Goal: Use online tool/utility: Use online tool/utility

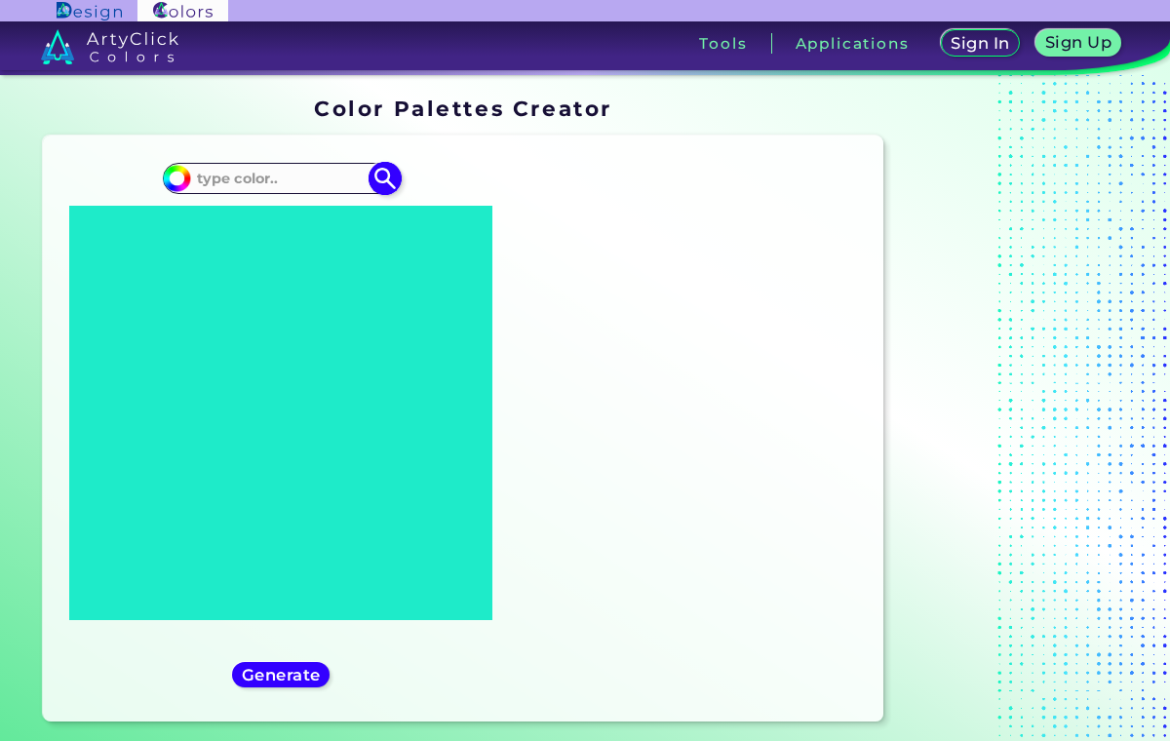
click at [378, 178] on img at bounding box center [386, 178] width 34 height 34
type input "#000000"
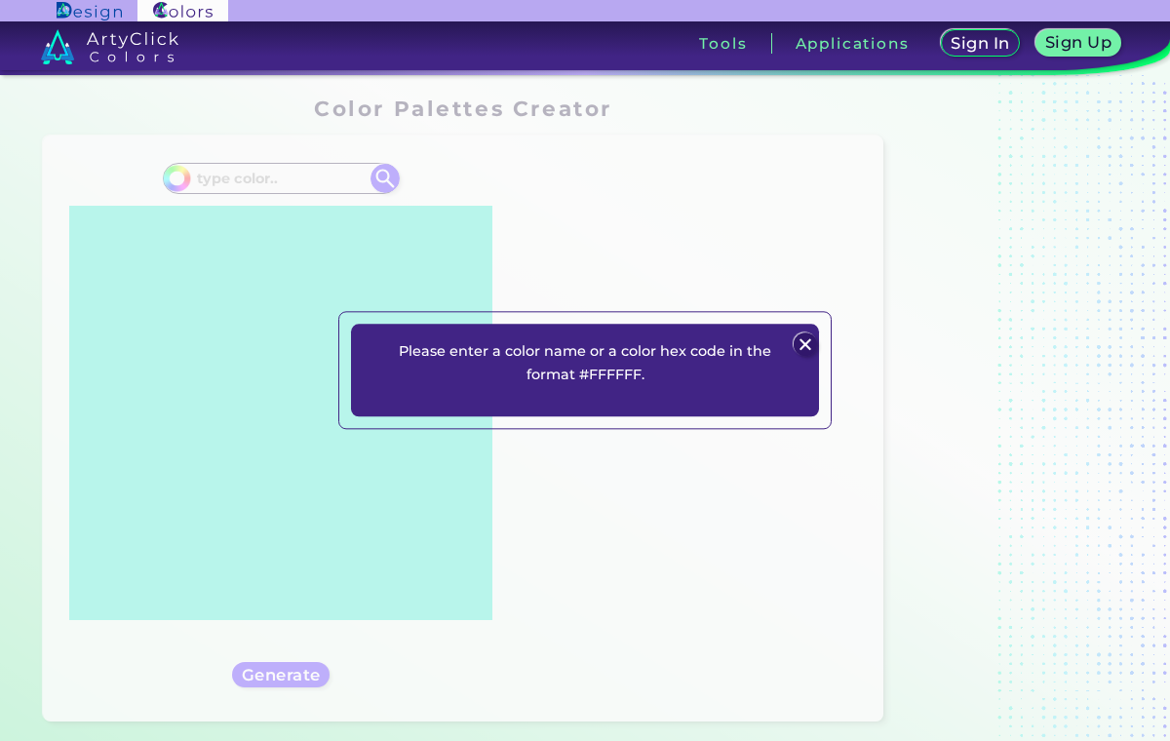
click at [807, 345] on img at bounding box center [805, 344] width 23 height 23
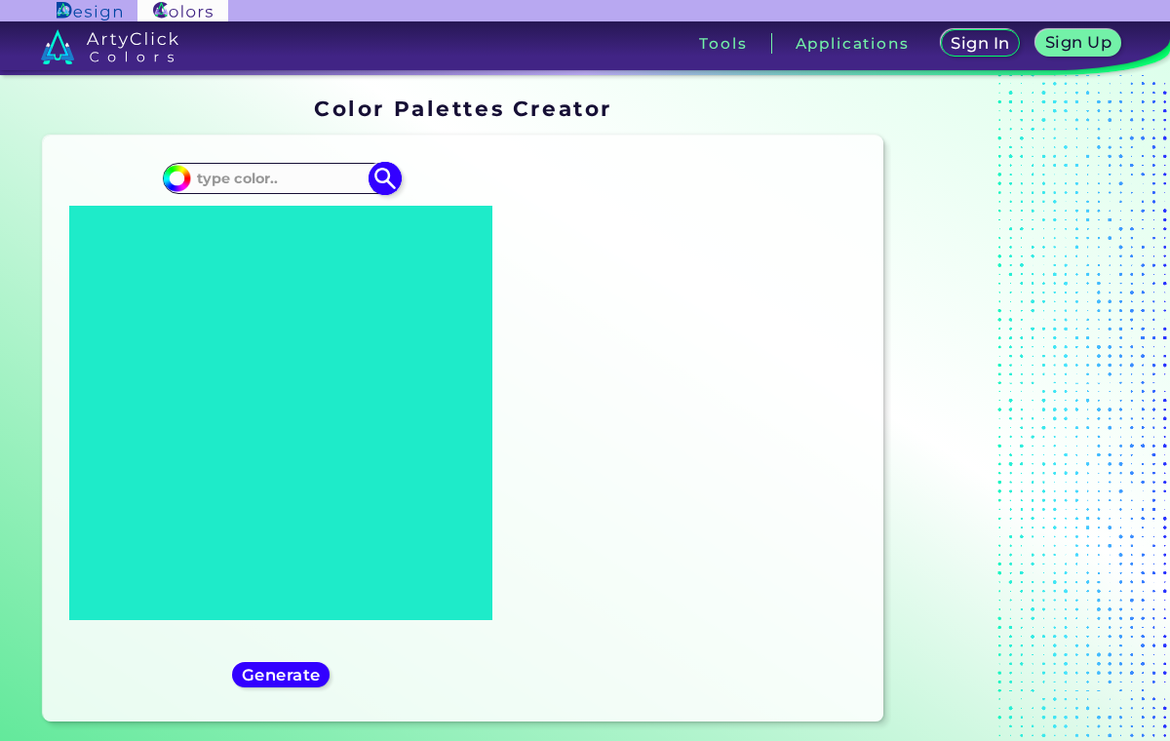
click at [293, 175] on input at bounding box center [280, 178] width 181 height 26
paste input "#A12200"
type input "#A12200"
click at [388, 181] on img at bounding box center [386, 178] width 34 height 34
type input "#a12200"
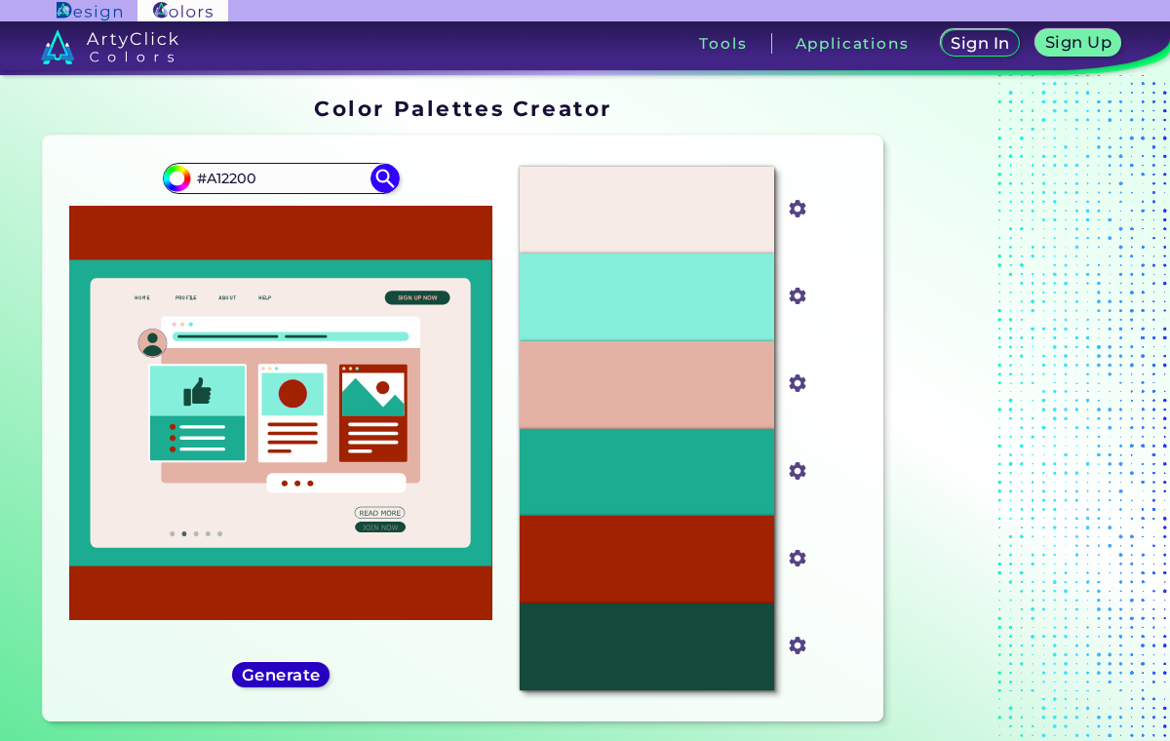
click at [309, 675] on h5 "Generate" at bounding box center [281, 675] width 79 height 16
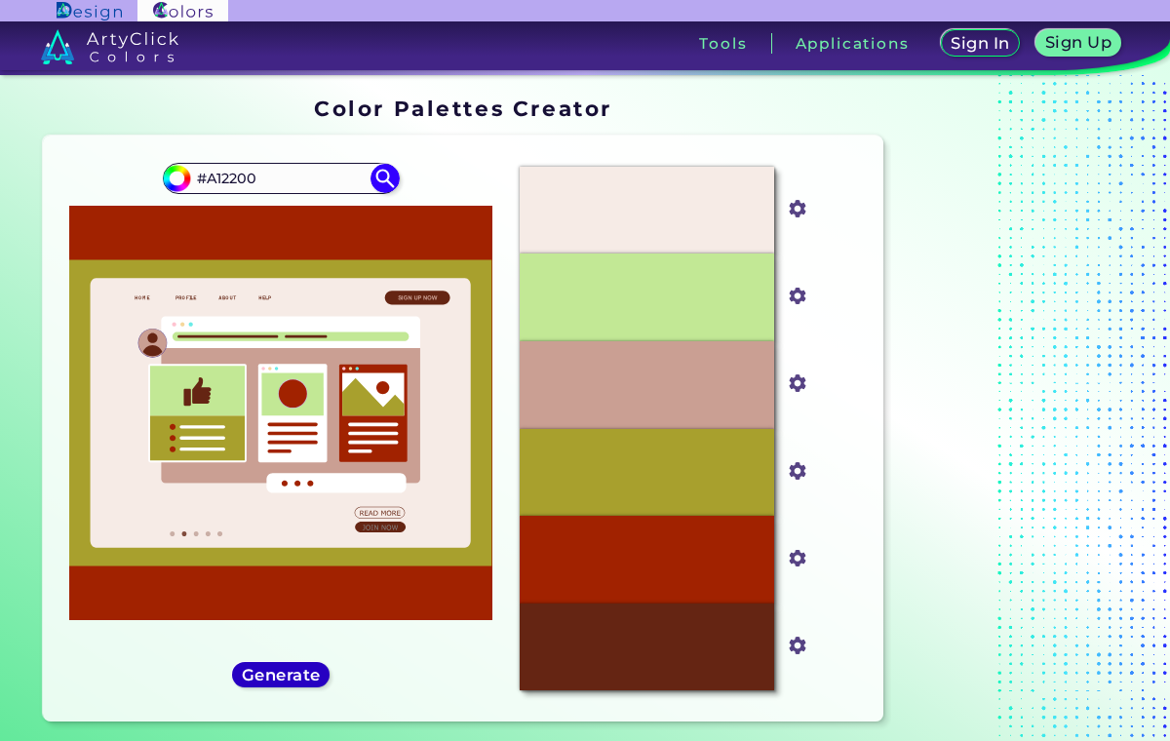
click at [309, 675] on h5 "Generate" at bounding box center [281, 675] width 79 height 16
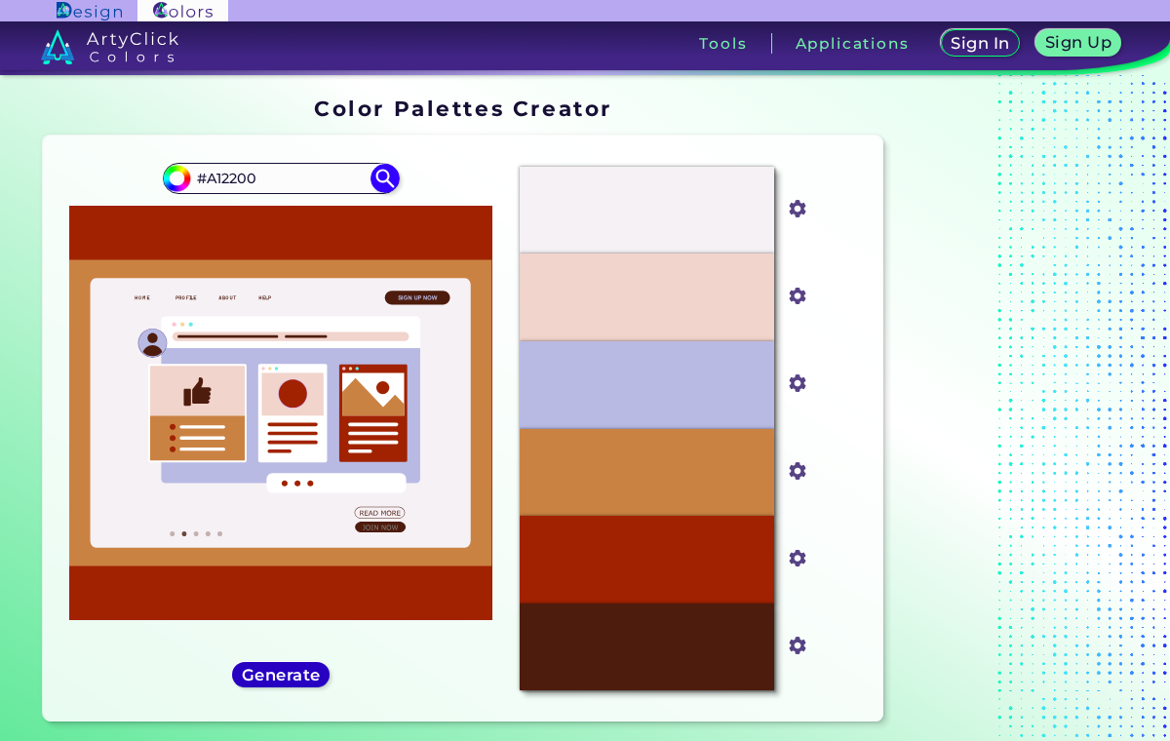
click at [309, 675] on h5 "Generate" at bounding box center [281, 675] width 79 height 16
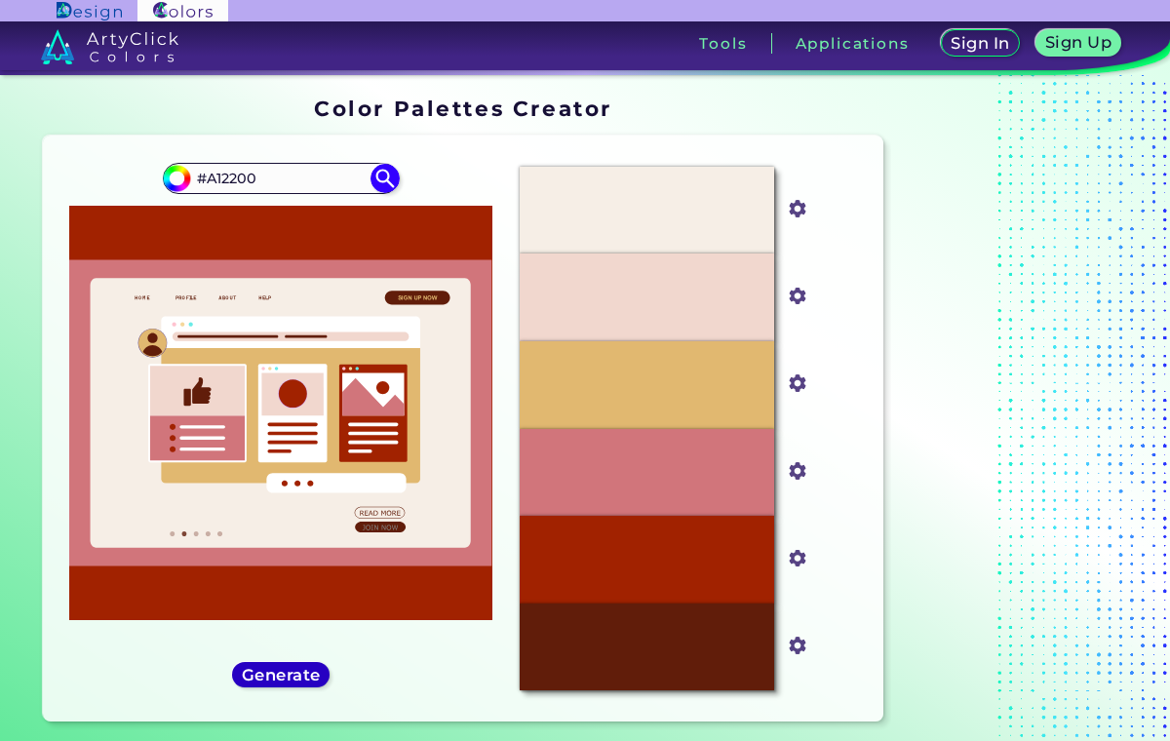
click at [309, 675] on h5 "Generate" at bounding box center [281, 675] width 79 height 16
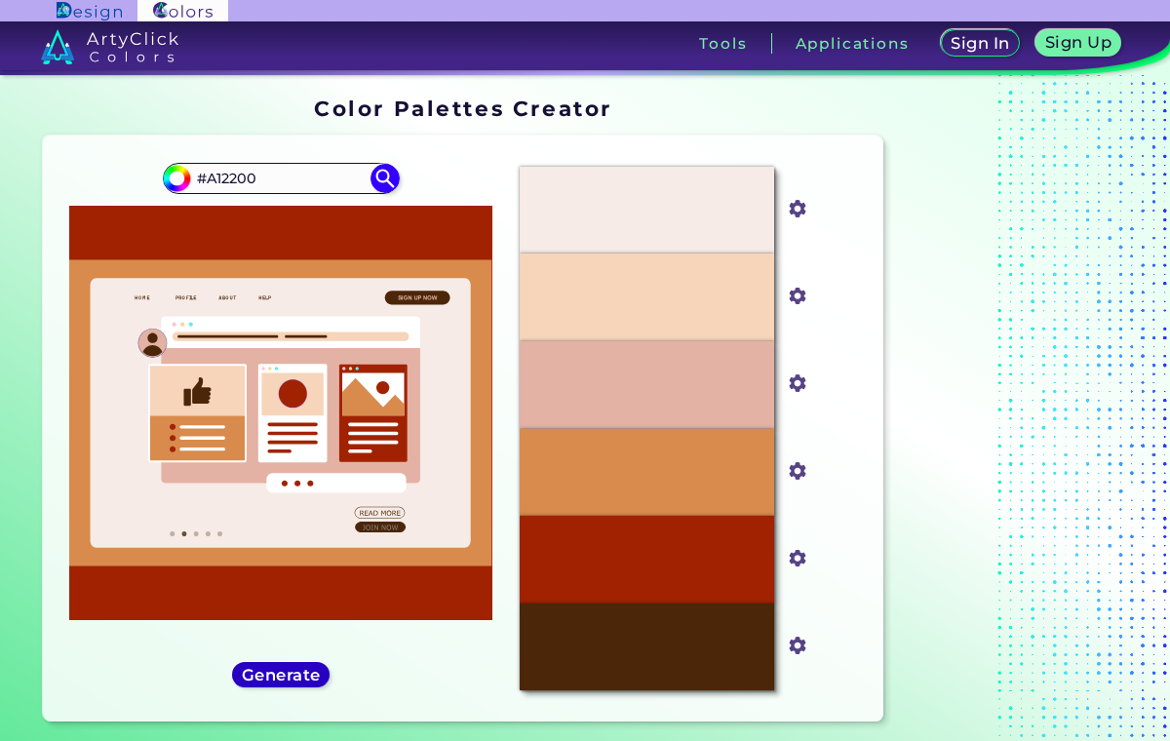
click at [309, 675] on h5 "Generate" at bounding box center [281, 675] width 79 height 16
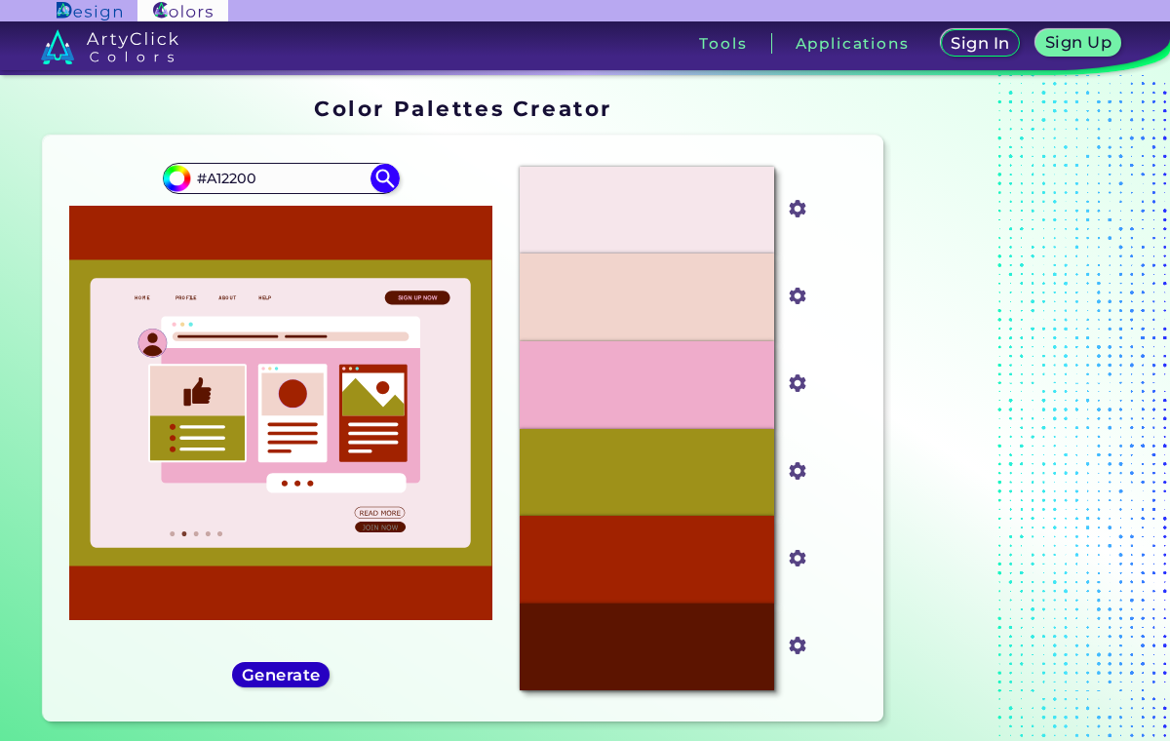
click at [309, 675] on h5 "Generate" at bounding box center [281, 675] width 79 height 16
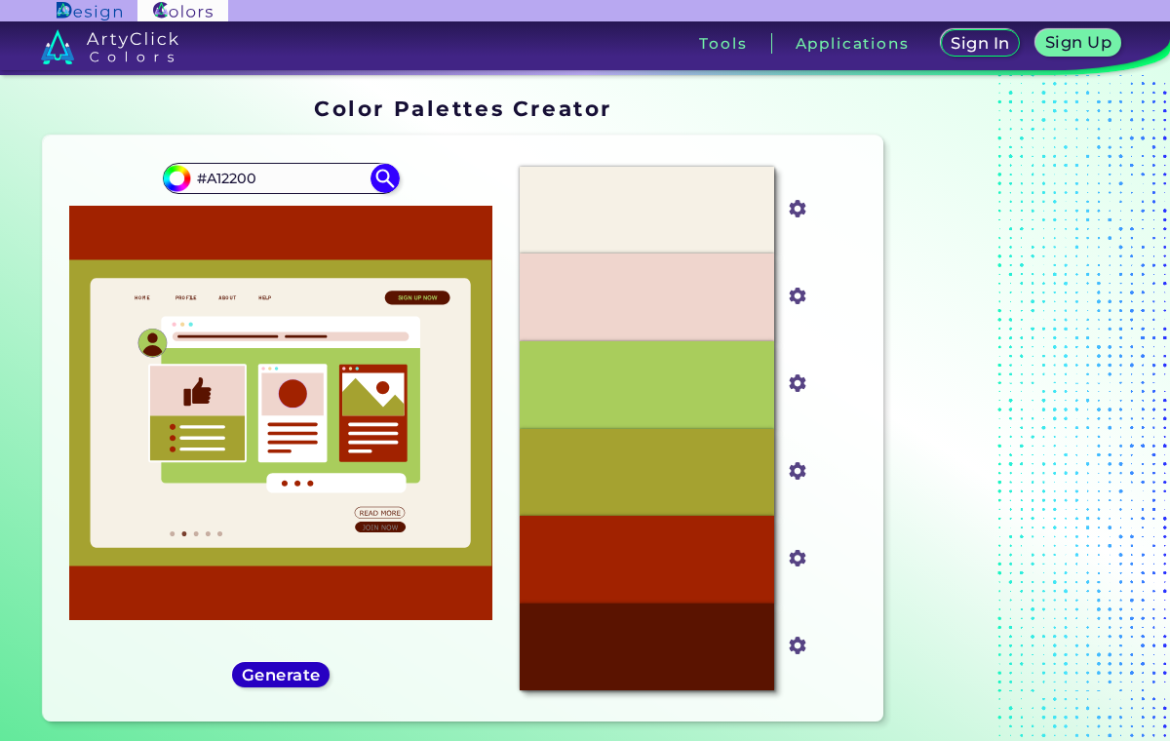
click at [309, 675] on h5 "Generate" at bounding box center [281, 675] width 79 height 16
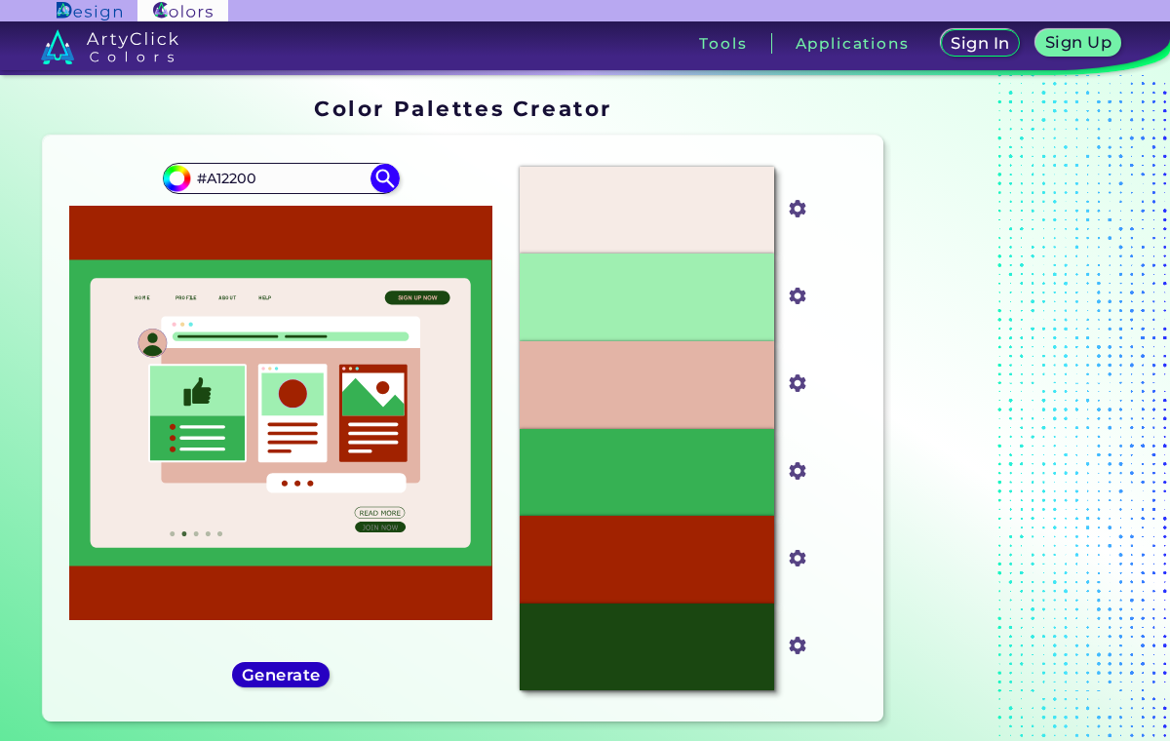
click at [310, 676] on h5 "Generate" at bounding box center [281, 675] width 79 height 16
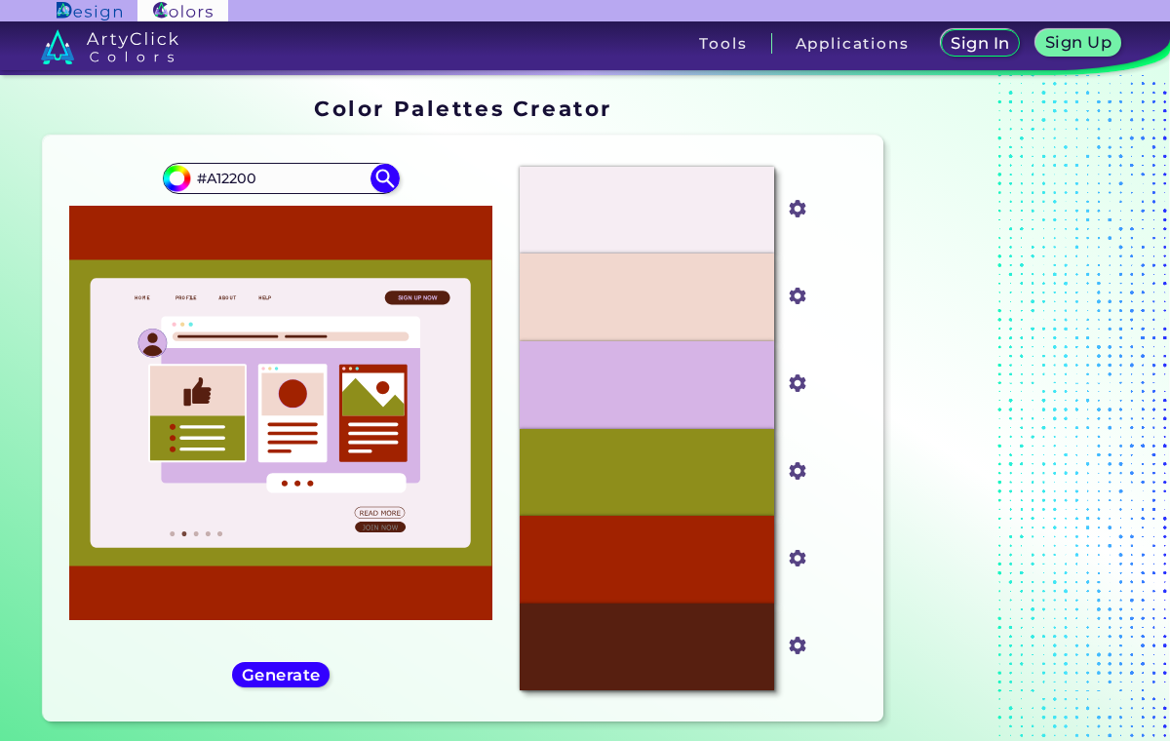
click at [286, 647] on div "#a12200 #A12200" at bounding box center [282, 428] width 446 height 555
click at [284, 674] on h5 "Generate" at bounding box center [281, 675] width 79 height 16
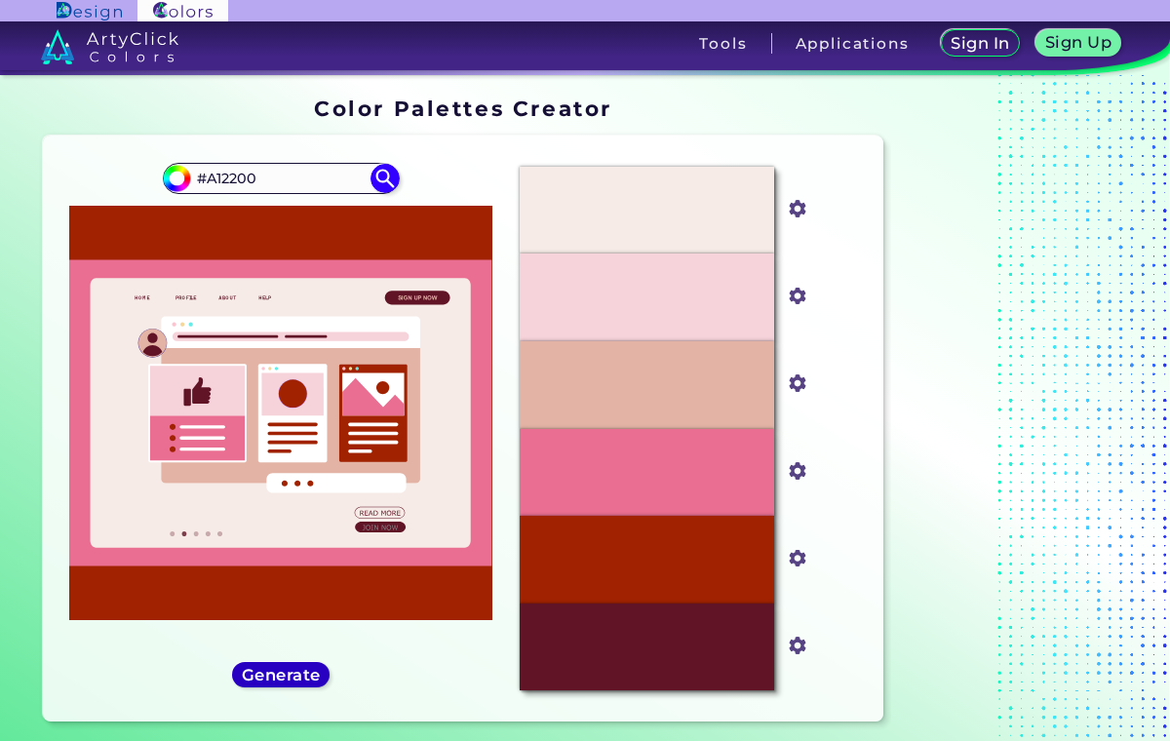
click at [284, 674] on h5 "Generate" at bounding box center [281, 675] width 79 height 16
